Goal: Go to known website: Go to known website

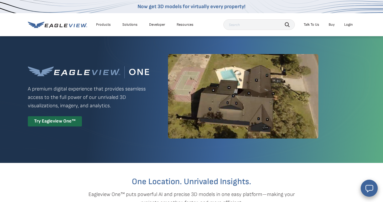
click at [347, 25] on div "Login" at bounding box center [348, 24] width 9 height 5
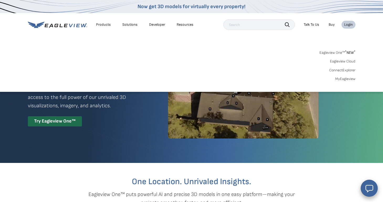
click at [343, 55] on link "Eagleview One™ * NEW *" at bounding box center [337, 52] width 36 height 6
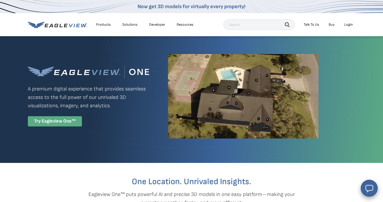
click at [66, 126] on div "Try Eagleview One™" at bounding box center [55, 121] width 54 height 10
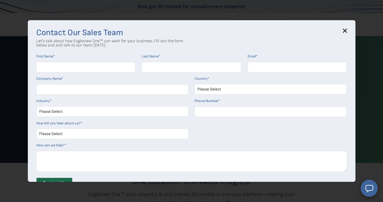
click at [345, 30] on icon at bounding box center [344, 30] width 3 height 3
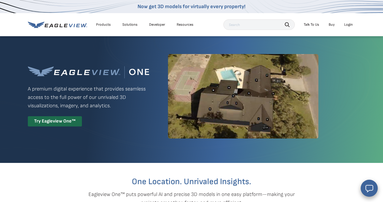
click at [348, 25] on div "Login" at bounding box center [348, 24] width 9 height 5
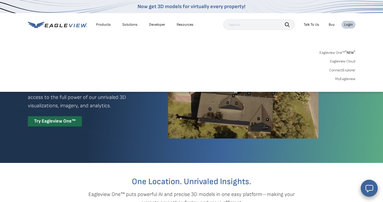
click at [347, 25] on div "Login" at bounding box center [348, 24] width 9 height 5
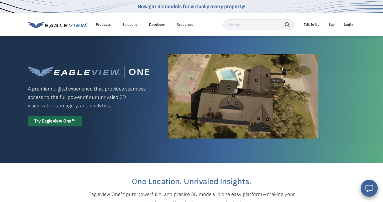
click at [347, 25] on div "Login" at bounding box center [348, 24] width 9 height 5
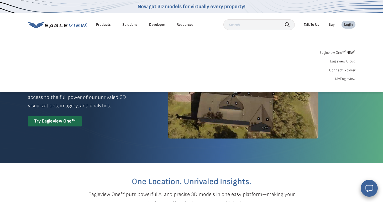
click at [347, 25] on div "Login" at bounding box center [348, 24] width 9 height 5
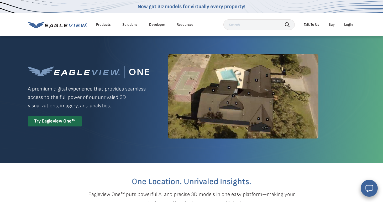
click at [347, 25] on div "Login" at bounding box center [348, 24] width 9 height 5
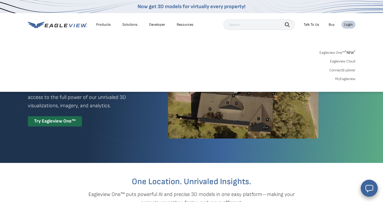
click at [325, 52] on link "Eagleview One™ * NEW *" at bounding box center [337, 52] width 36 height 6
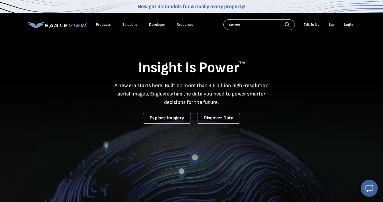
click at [345, 24] on div "Login" at bounding box center [348, 24] width 9 height 5
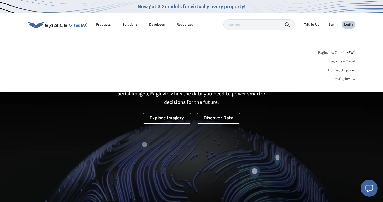
click at [348, 61] on link "Eagleview Cloud" at bounding box center [342, 61] width 26 height 5
